Goal: Information Seeking & Learning: Learn about a topic

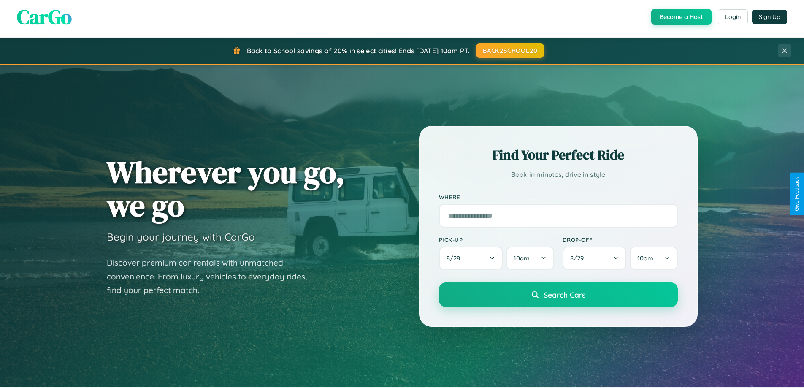
scroll to position [364, 0]
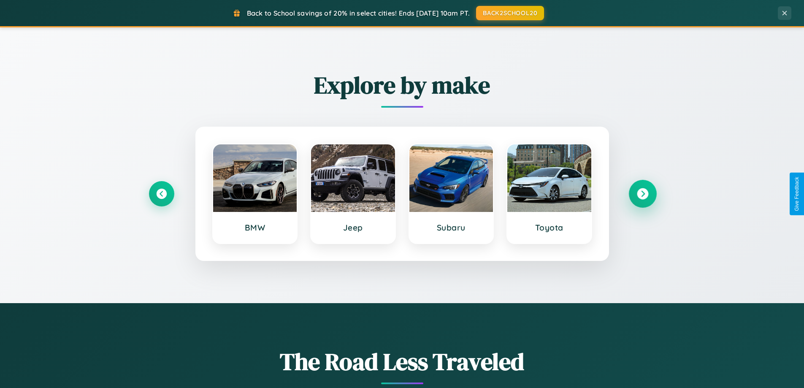
click at [642, 194] on icon at bounding box center [641, 193] width 11 height 11
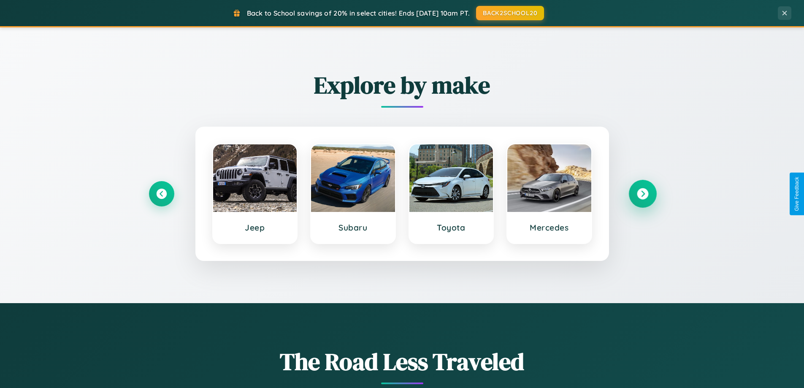
click at [642, 194] on icon at bounding box center [641, 193] width 11 height 11
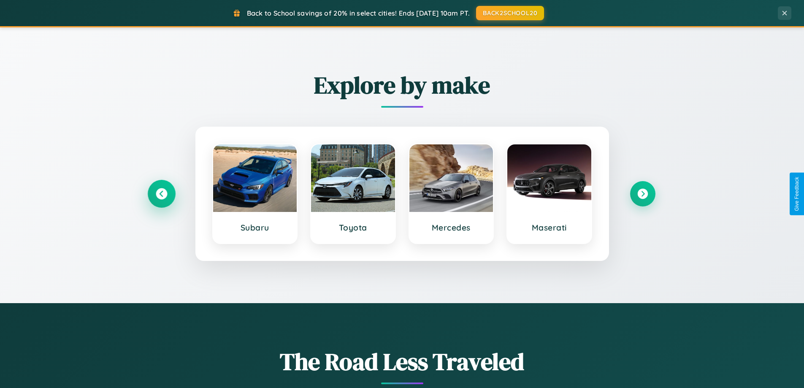
click at [161, 194] on icon at bounding box center [161, 193] width 11 height 11
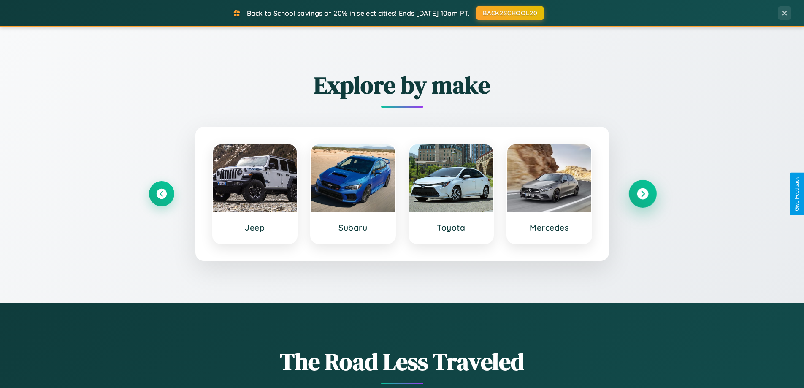
click at [642, 194] on icon at bounding box center [641, 193] width 11 height 11
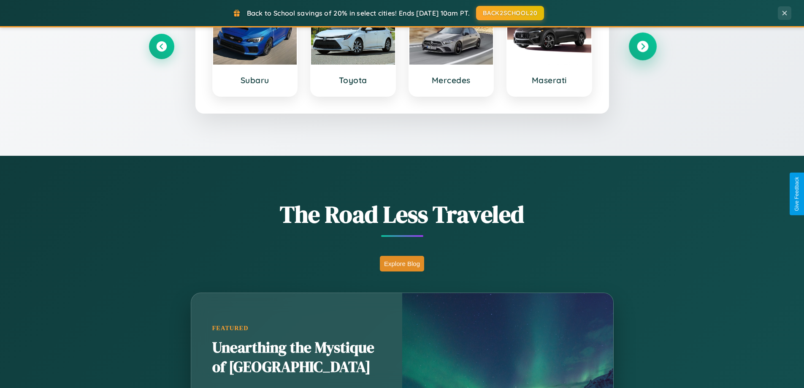
scroll to position [1623, 0]
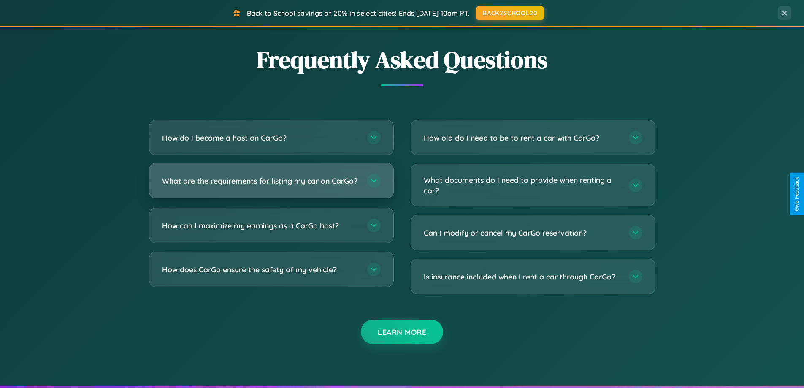
click at [271, 185] on h3 "What are the requirements for listing my car on CarGo?" at bounding box center [260, 180] width 197 height 11
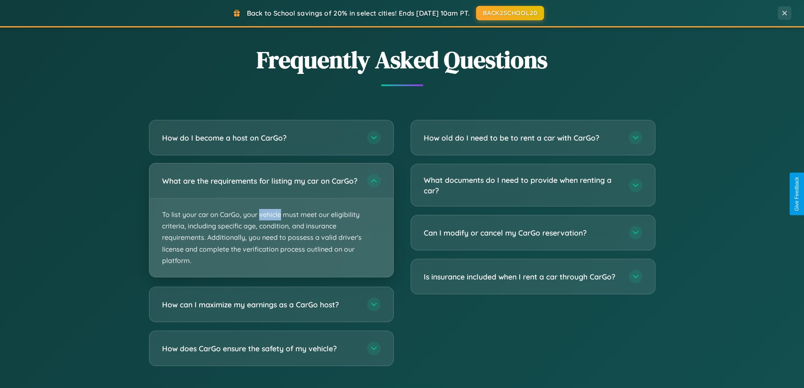
click at [271, 224] on p "To list your car on CarGo, your vehicle must meet our eligibility criteria, inc…" at bounding box center [271, 237] width 244 height 78
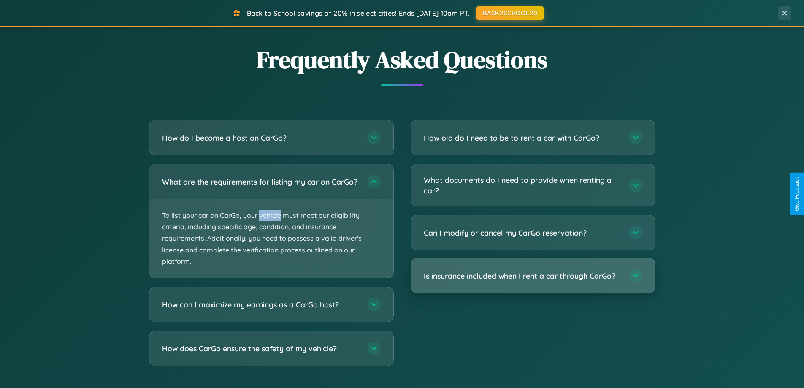
click at [532, 276] on h3 "Is insurance included when I rent a car through CarGo?" at bounding box center [521, 275] width 197 height 11
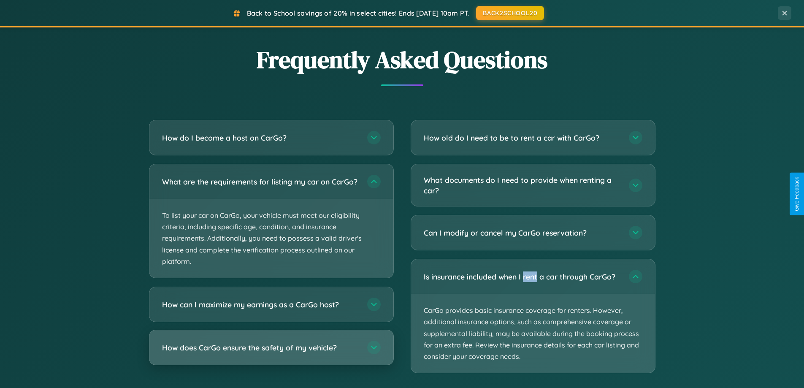
click at [271, 353] on h3 "How does CarGo ensure the safety of my vehicle?" at bounding box center [260, 347] width 197 height 11
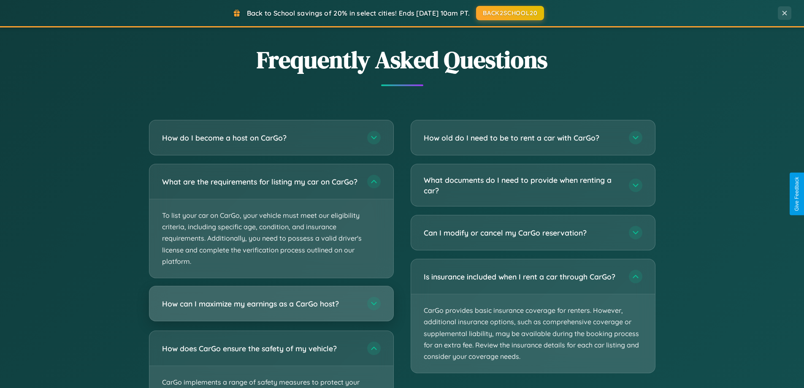
click at [271, 309] on h3 "How can I maximize my earnings as a CarGo host?" at bounding box center [260, 303] width 197 height 11
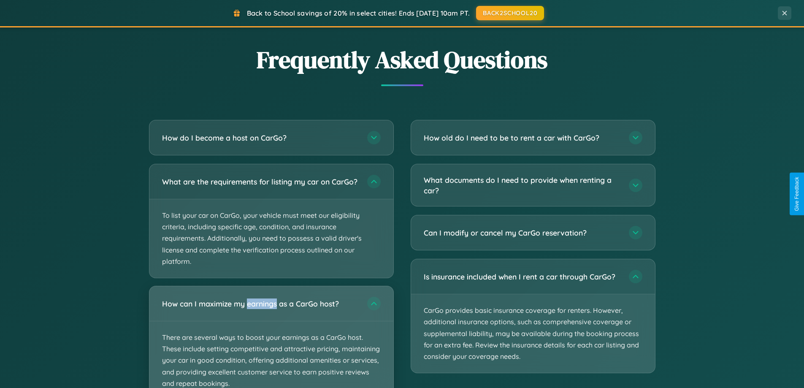
scroll to position [0, 0]
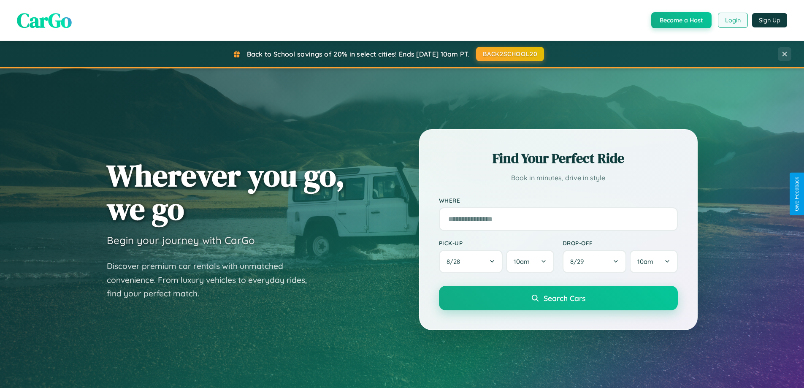
click at [732, 20] on button "Login" at bounding box center [732, 20] width 30 height 15
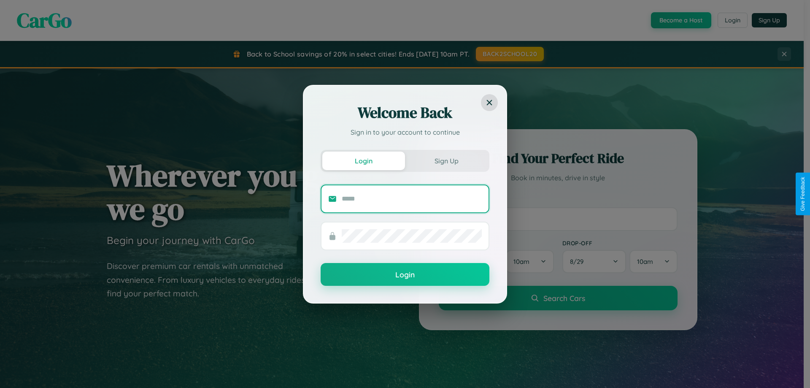
click at [412, 198] on input "text" at bounding box center [412, 198] width 140 height 13
type input "**********"
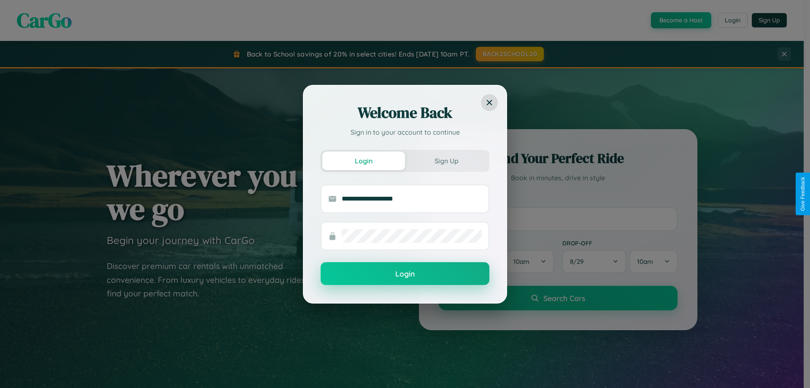
click at [405, 274] on button "Login" at bounding box center [405, 273] width 169 height 23
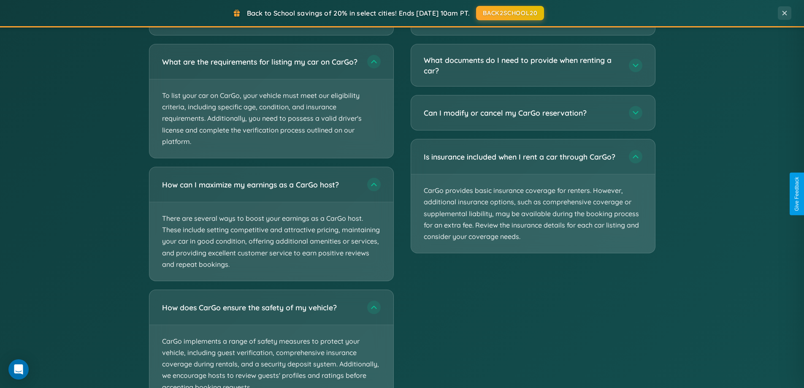
scroll to position [1355, 0]
